Goal: Communication & Community: Answer question/provide support

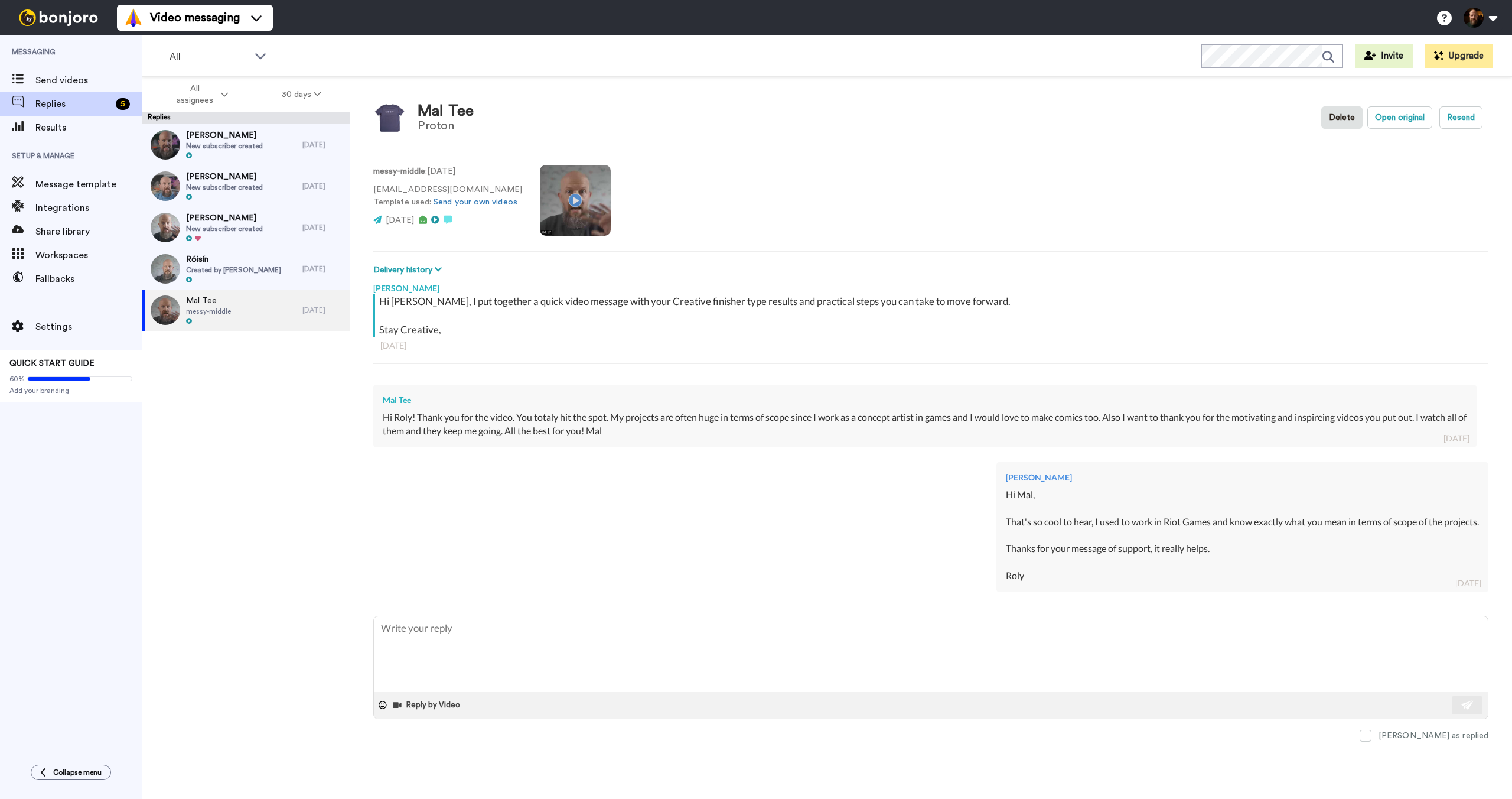
type textarea "x"
click at [69, 84] on span "Send videos" at bounding box center [89, 80] width 106 height 15
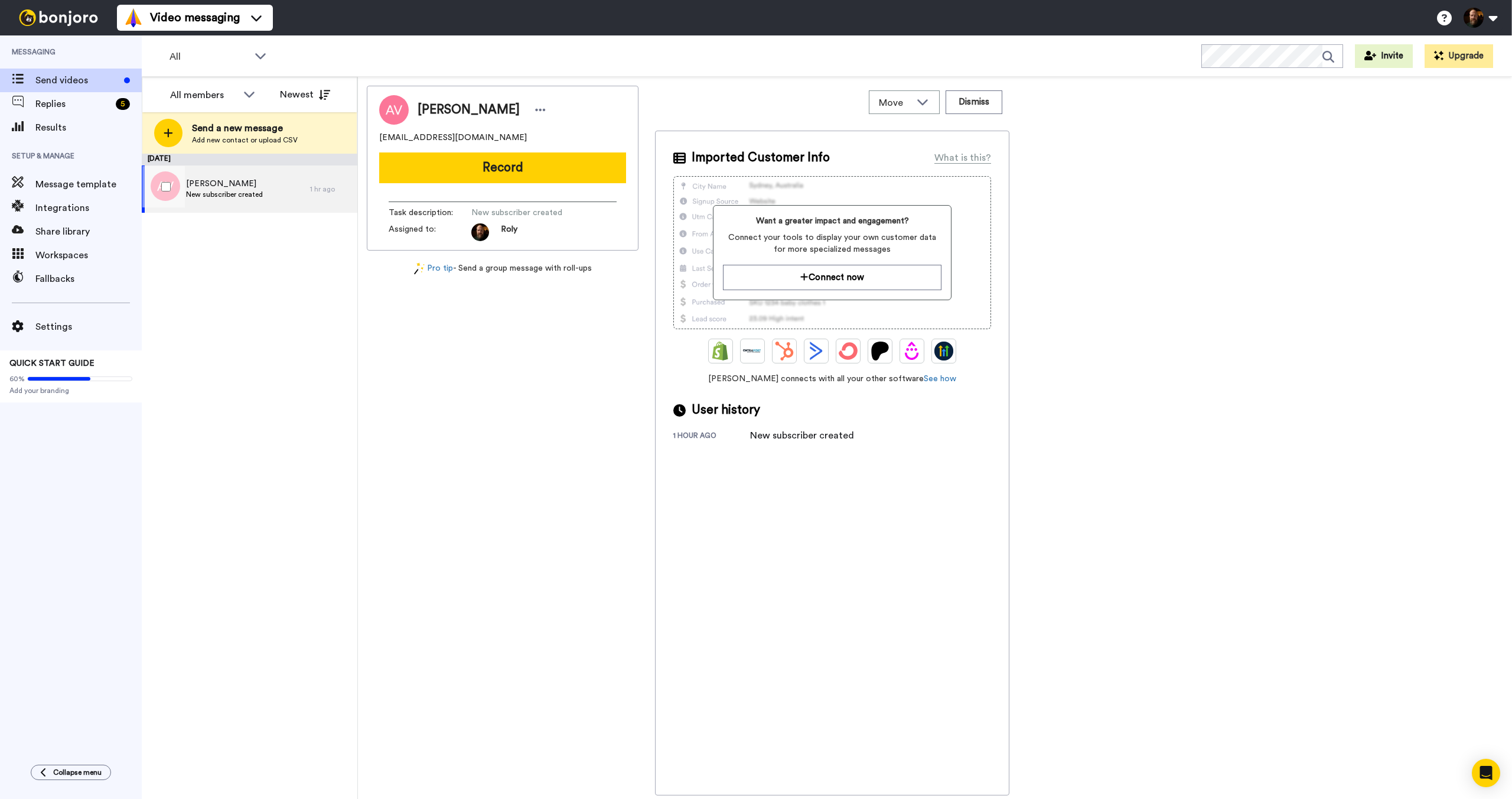
click at [270, 200] on div "Alex V New subscriber created" at bounding box center [226, 189] width 168 height 47
click at [222, 186] on span "[PERSON_NAME]" at bounding box center [224, 184] width 76 height 12
click at [499, 173] on button "Record" at bounding box center [502, 168] width 247 height 31
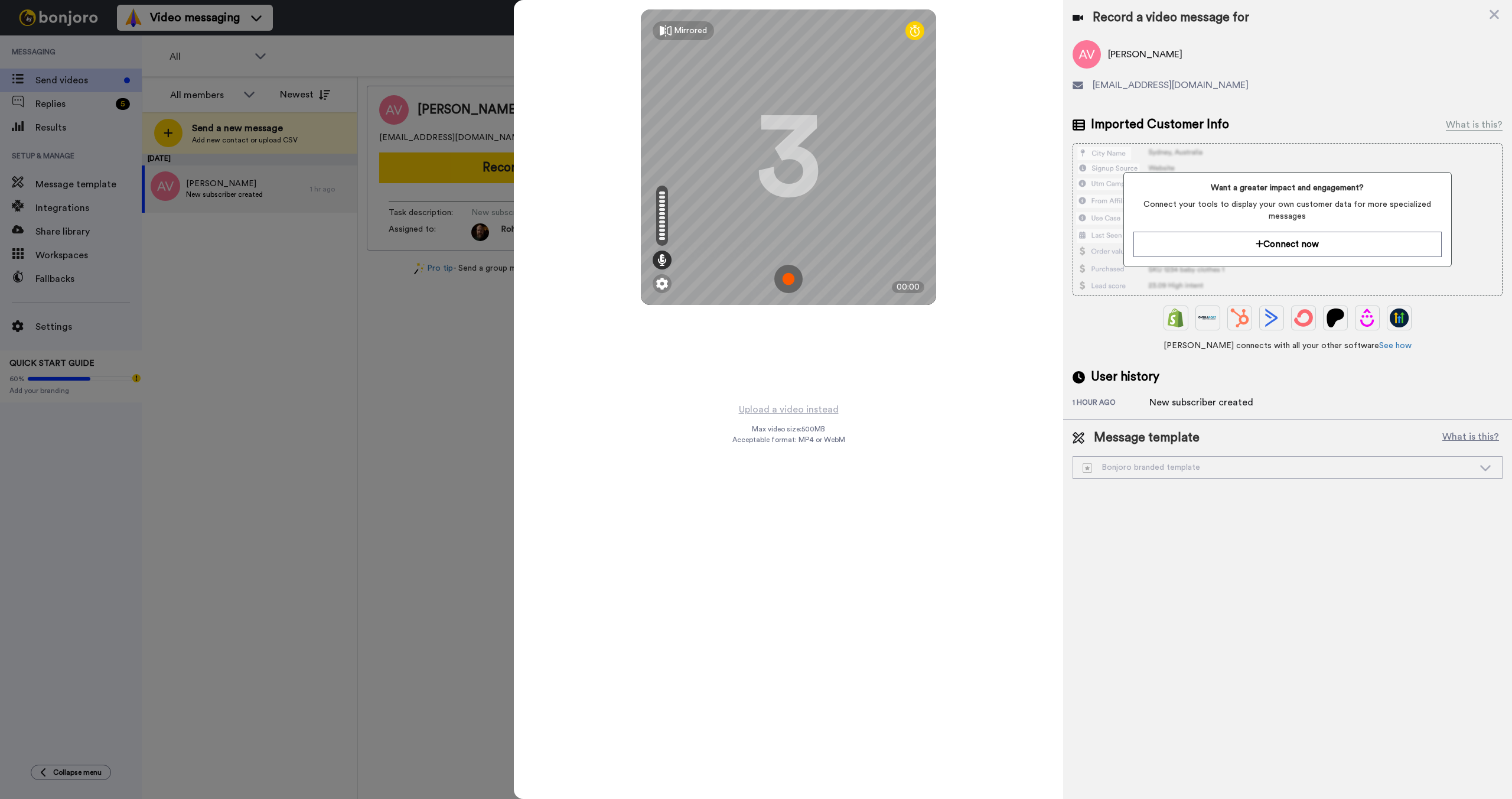
click at [793, 281] on img at bounding box center [788, 278] width 28 height 28
click at [792, 282] on img at bounding box center [788, 278] width 28 height 28
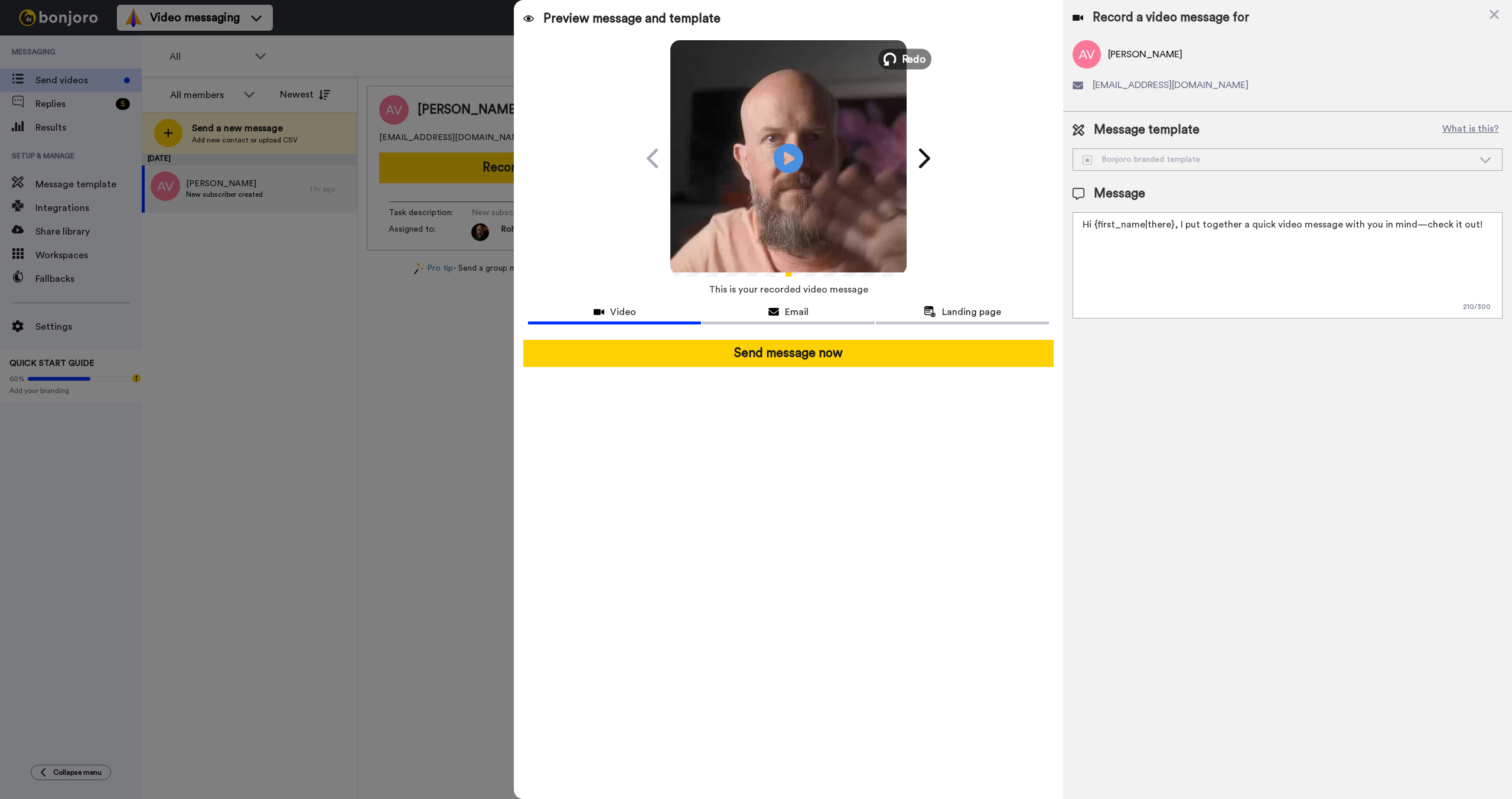
click at [905, 57] on span "Redo" at bounding box center [915, 58] width 25 height 15
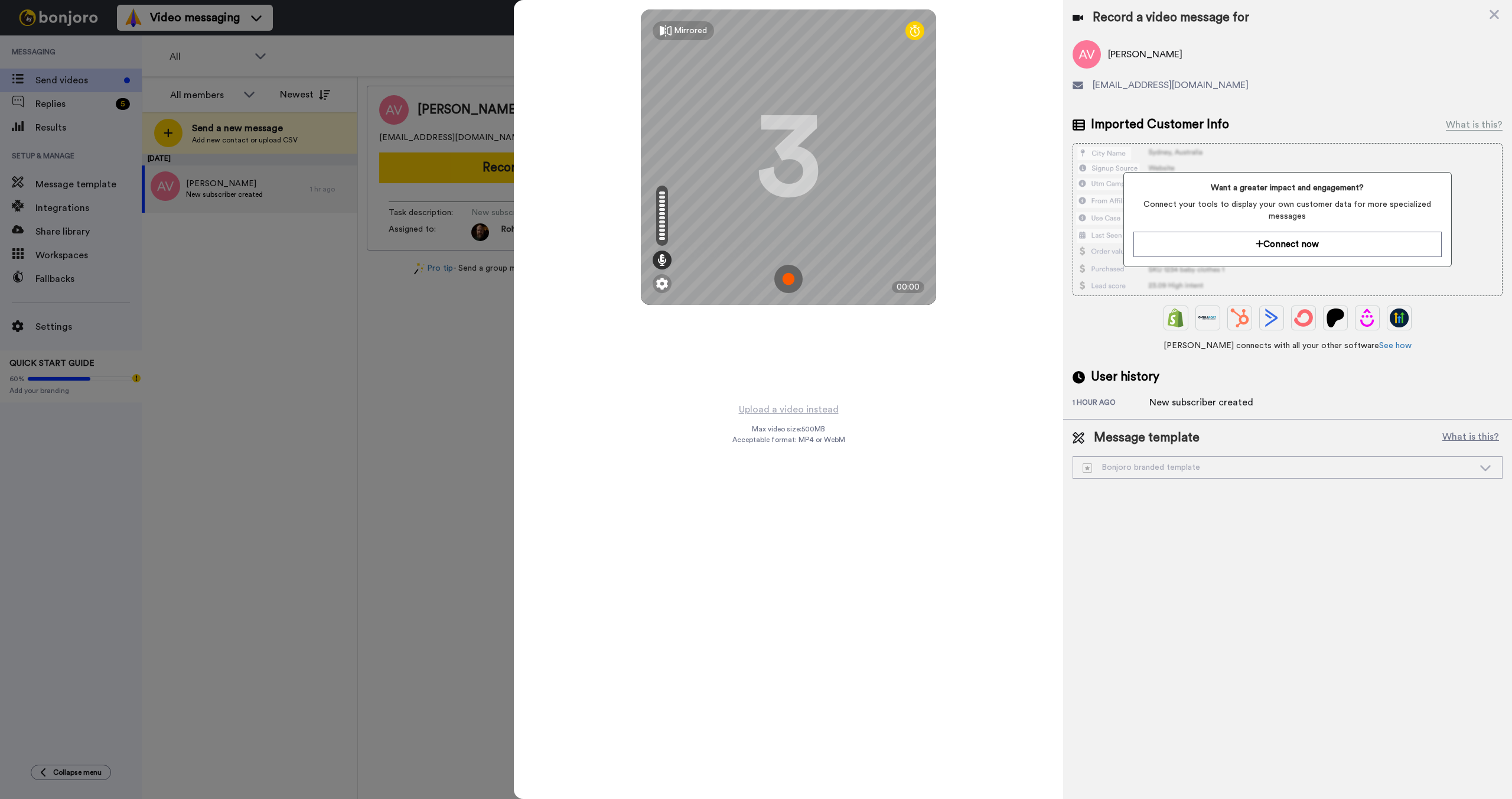
click at [796, 279] on img at bounding box center [788, 278] width 28 height 28
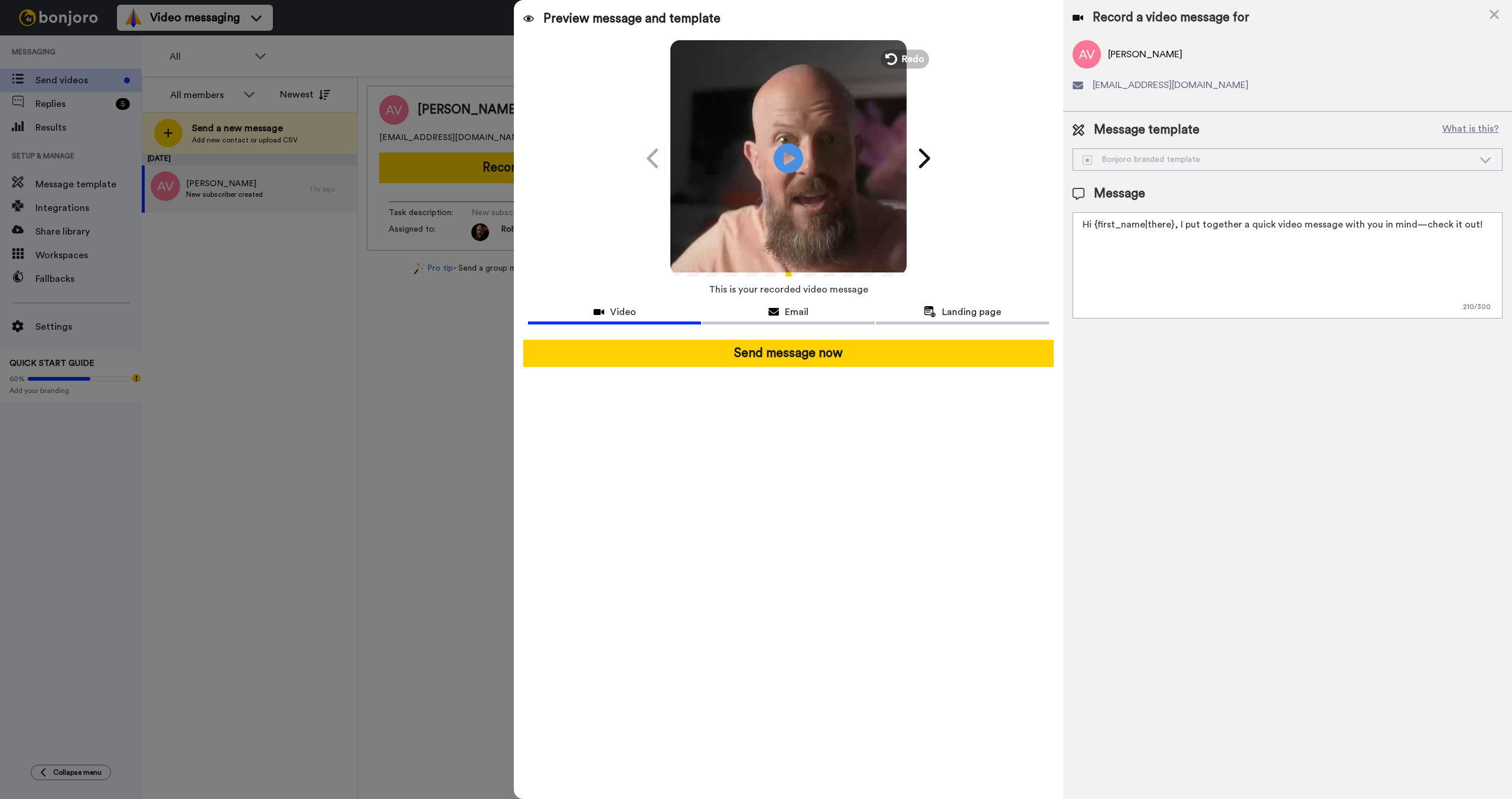
drag, startPoint x: 1372, startPoint y: 224, endPoint x: 1497, endPoint y: 225, distance: 125.0
click at [1499, 225] on textarea "Hi {first_name|there}, I put together a quick video message with you in mind—ch…" at bounding box center [1287, 265] width 430 height 107
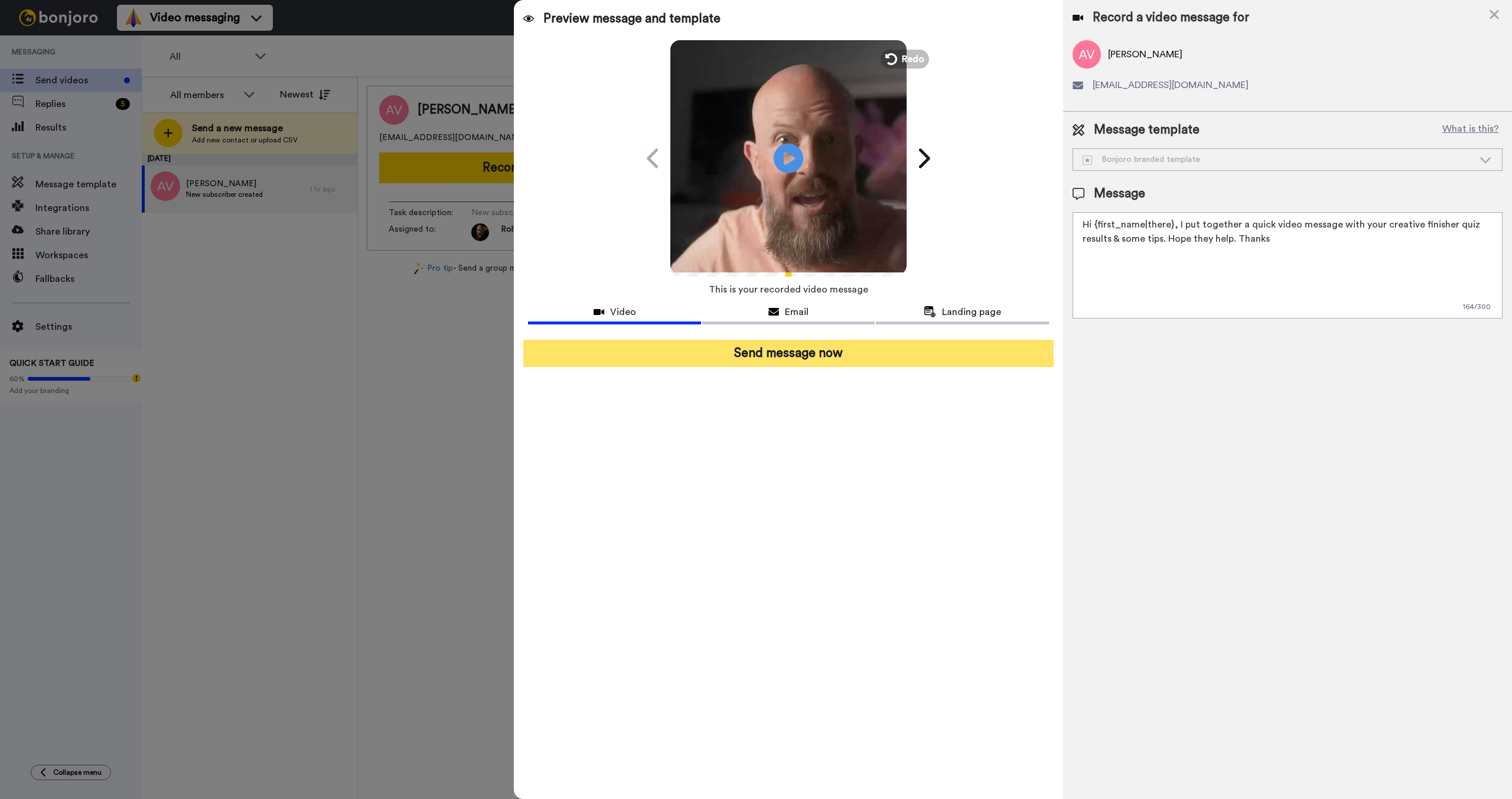
type textarea "Hi {first_name|there}, I put together a quick video message with your creative …"
click at [810, 361] on button "Send message now" at bounding box center [787, 353] width 529 height 27
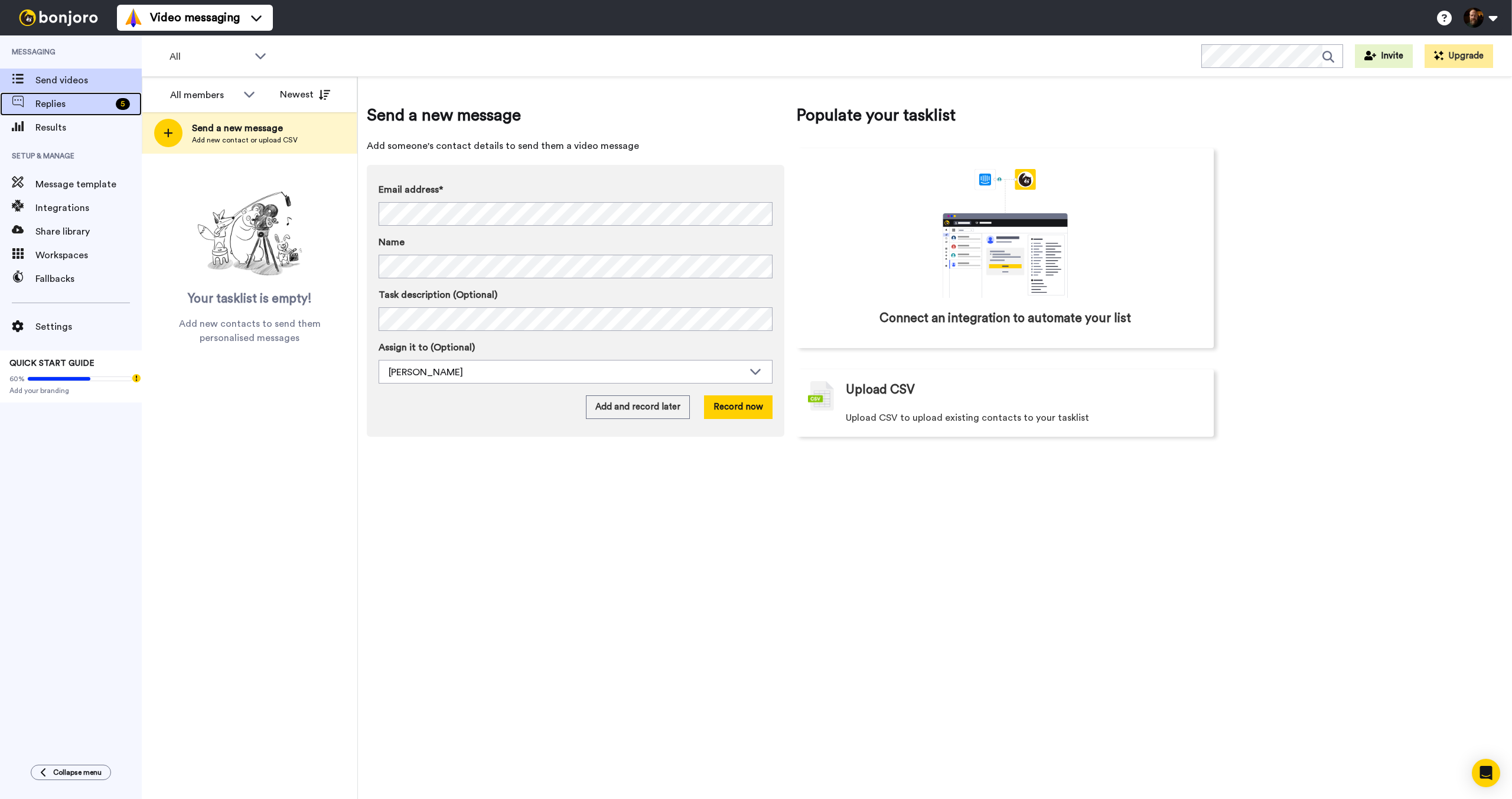
click at [55, 99] on span "Replies" at bounding box center [74, 104] width 76 height 15
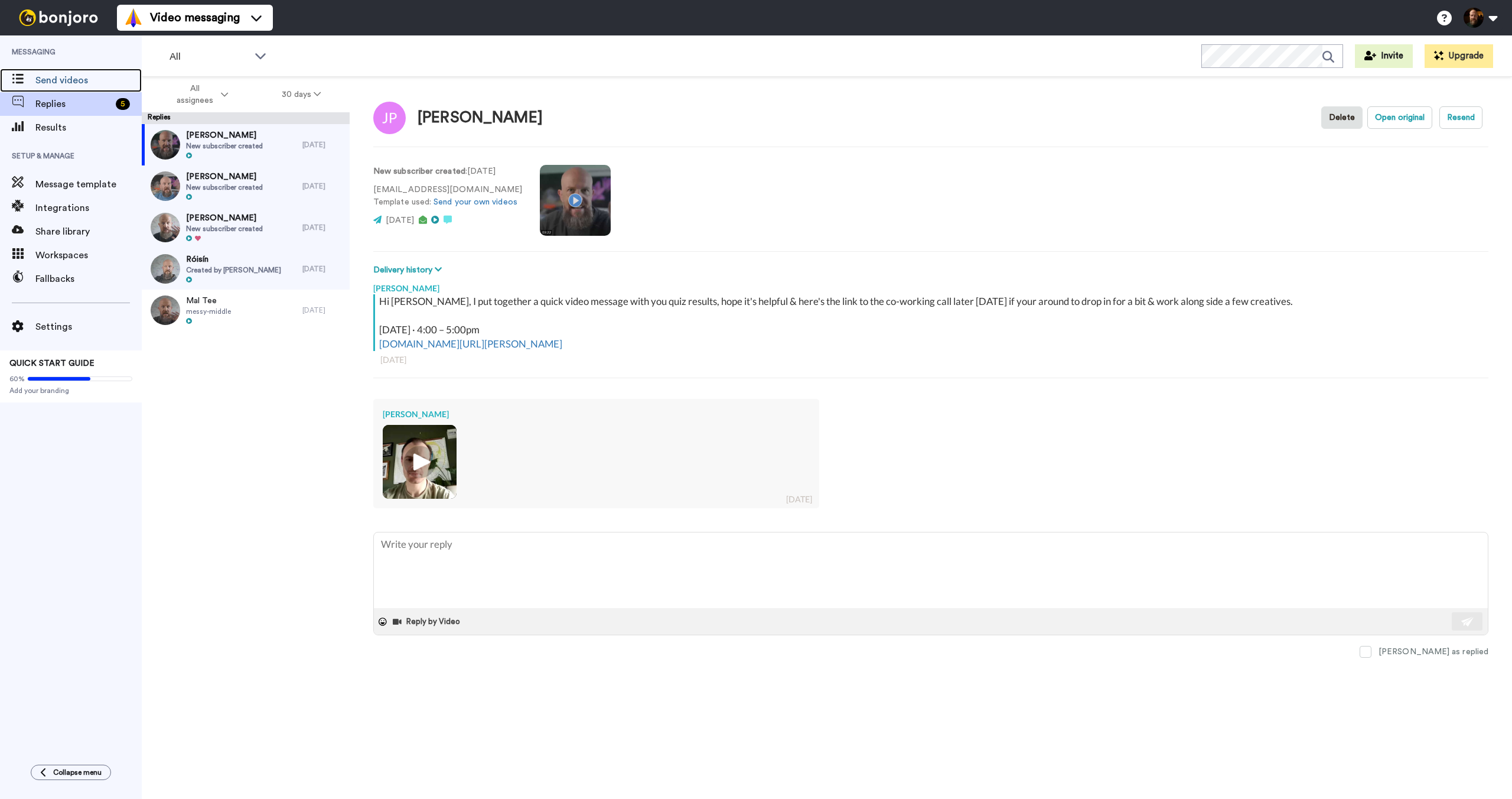
click at [64, 84] on span "Send videos" at bounding box center [89, 80] width 106 height 15
